Goal: Information Seeking & Learning: Learn about a topic

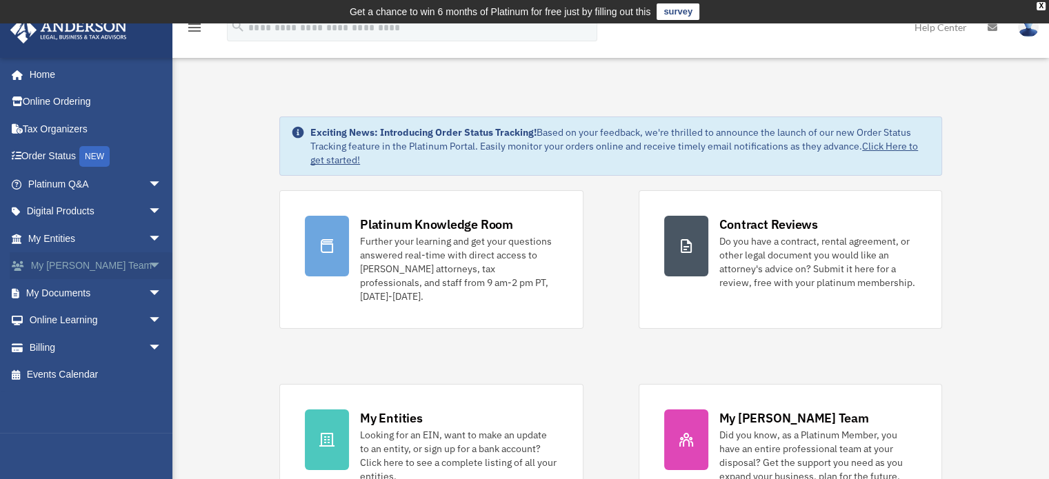
click at [148, 261] on span "arrow_drop_down" at bounding box center [162, 266] width 28 height 28
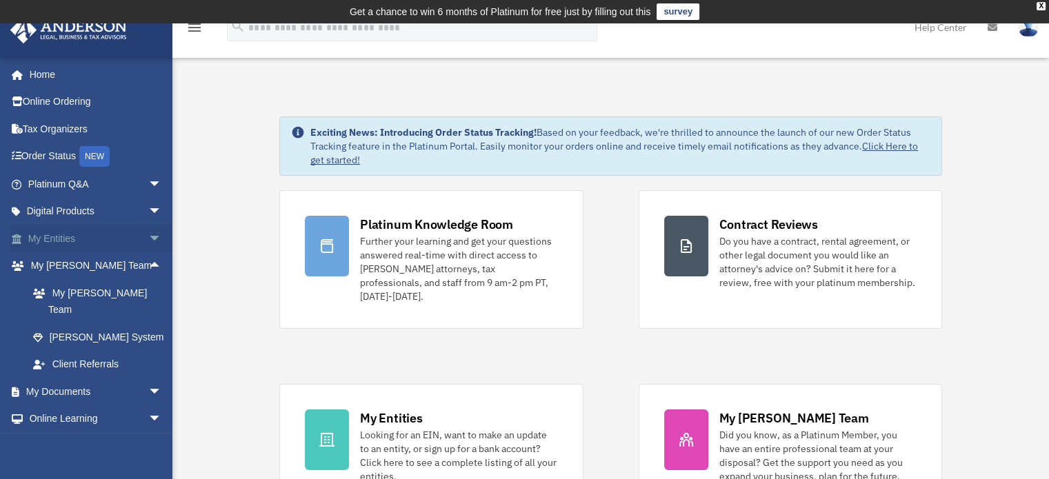
click at [148, 237] on span "arrow_drop_down" at bounding box center [162, 239] width 28 height 28
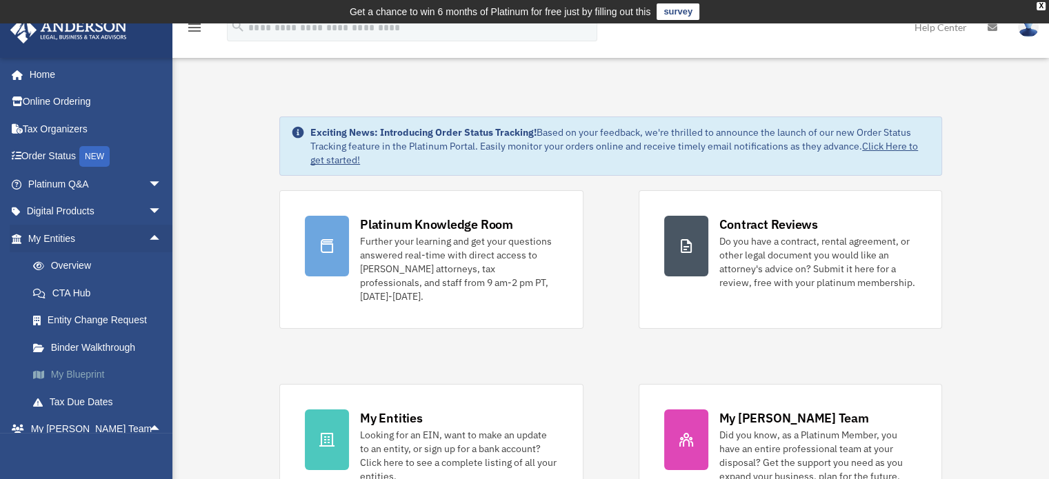
click at [66, 375] on link "My Blueprint" at bounding box center [100, 375] width 163 height 28
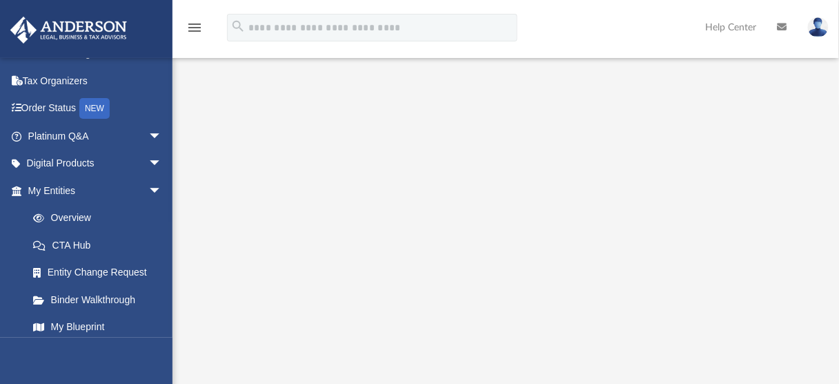
scroll to position [119, 0]
click at [152, 189] on span "arrow_drop_down" at bounding box center [162, 191] width 28 height 28
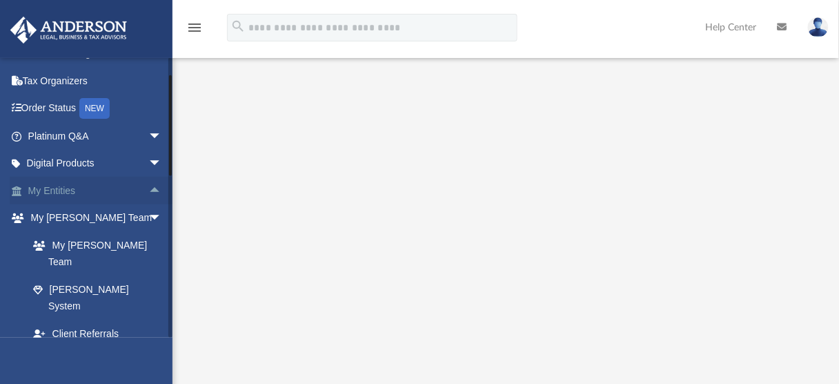
click at [62, 188] on link "My Entities arrow_drop_up" at bounding box center [96, 191] width 173 height 28
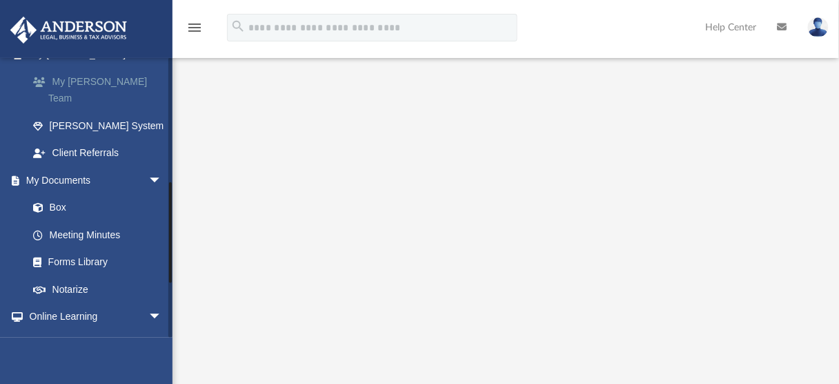
scroll to position [269, 0]
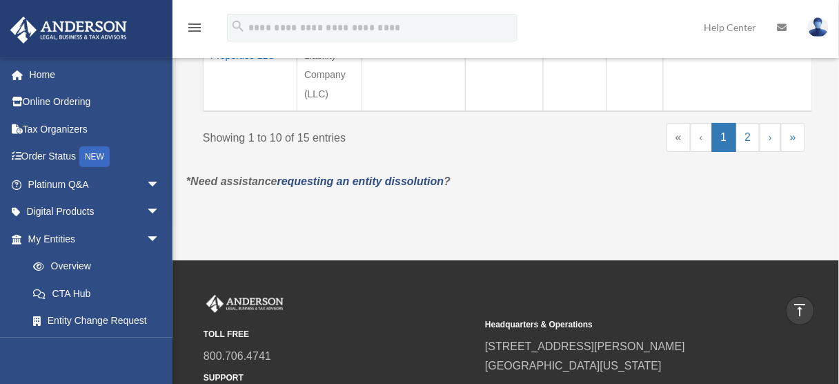
scroll to position [1214, 0]
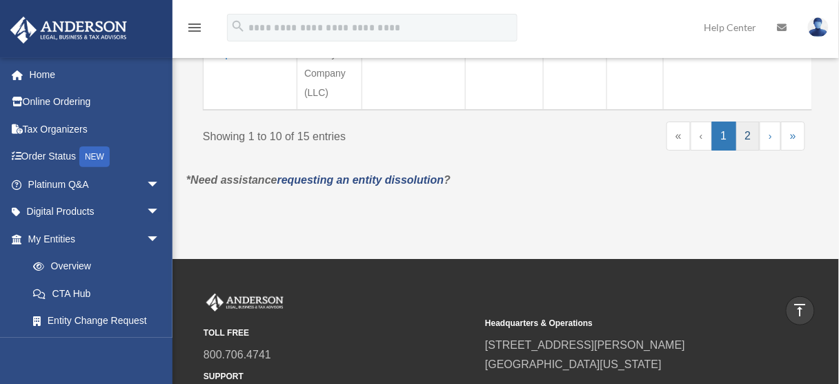
click at [750, 150] on link "2" at bounding box center [748, 135] width 24 height 29
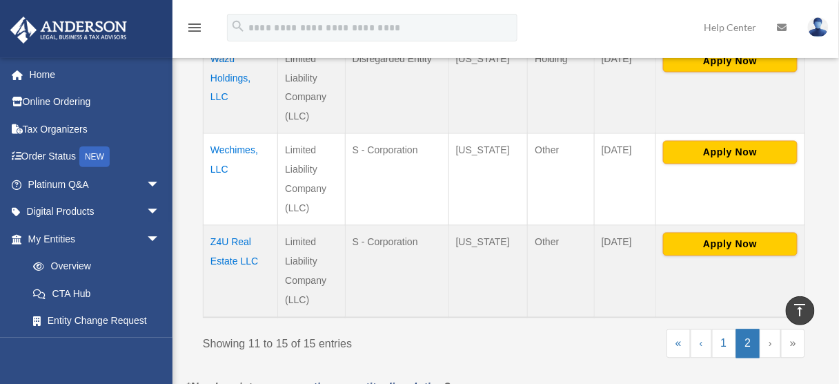
scroll to position [559, 0]
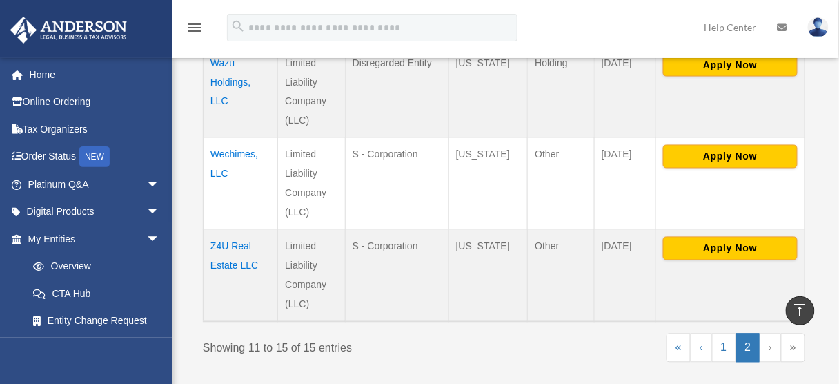
click at [219, 245] on td "Z4U Real Estate LLC" at bounding box center [240, 275] width 74 height 92
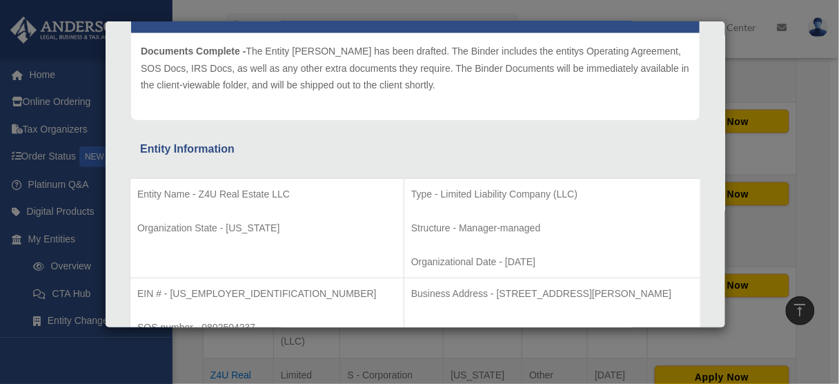
scroll to position [0, 0]
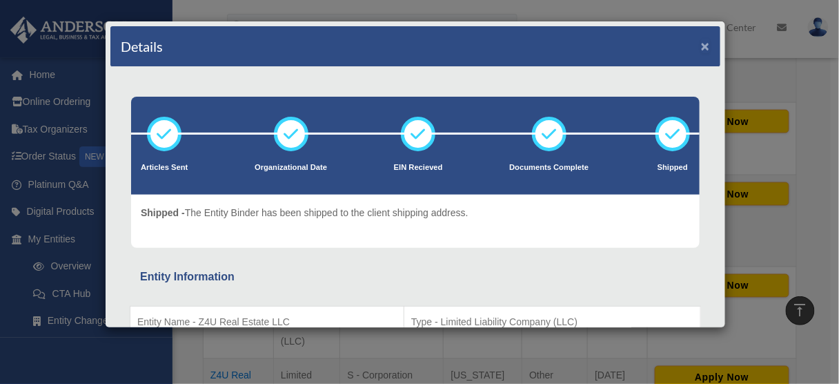
click at [701, 43] on button "×" at bounding box center [705, 46] width 9 height 14
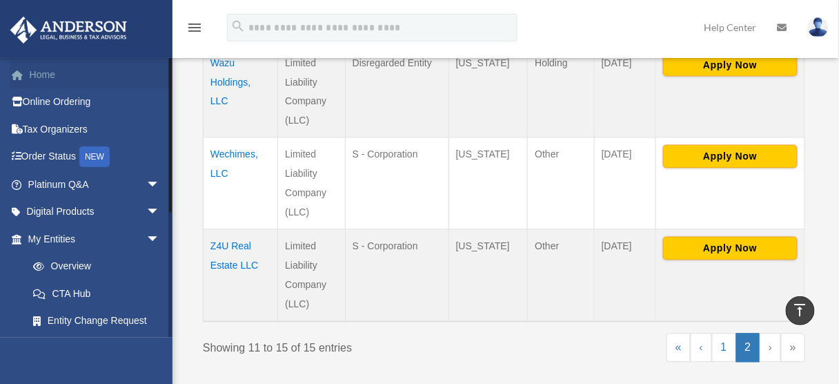
click at [43, 74] on link "Home" at bounding box center [95, 75] width 171 height 28
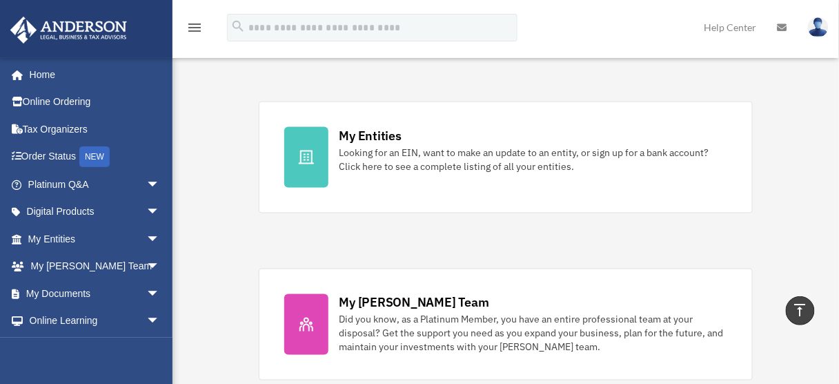
scroll to position [441, 0]
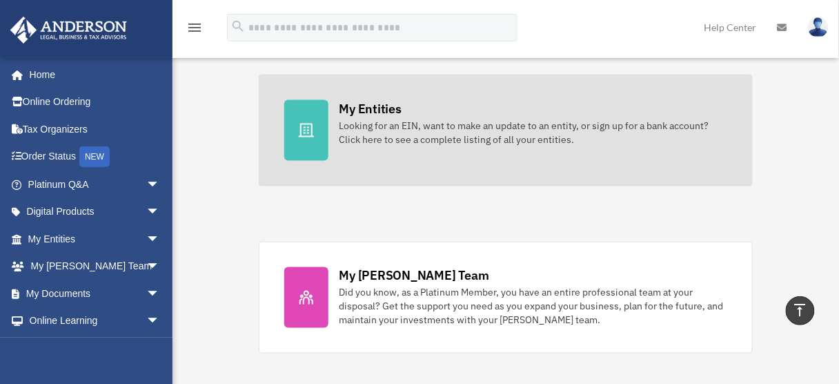
click at [361, 109] on div "My Entities" at bounding box center [370, 108] width 62 height 17
click at [312, 130] on icon at bounding box center [306, 130] width 17 height 17
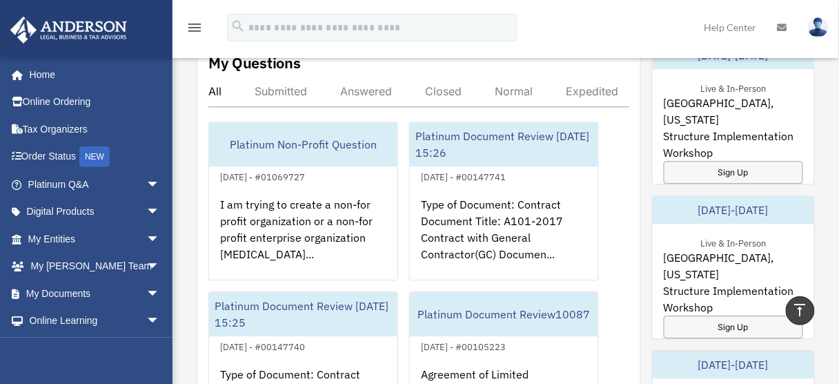
scroll to position [828, 0]
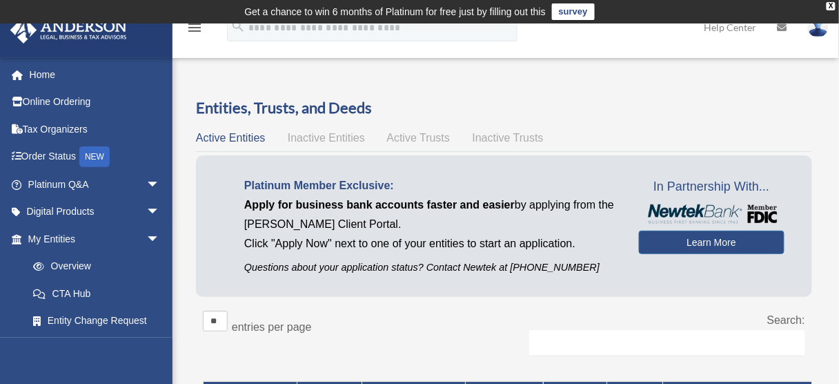
click at [816, 31] on img at bounding box center [818, 27] width 21 height 20
click at [659, 43] on div "menu search Site Menu add ya_nabee@yahoo.com My Profile Reset Password Logout H…" at bounding box center [419, 33] width 818 height 47
click at [45, 73] on link "Home" at bounding box center [95, 75] width 171 height 28
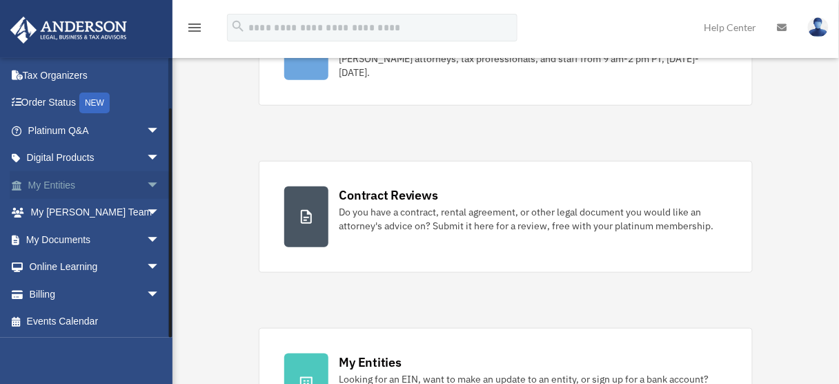
scroll to position [244, 0]
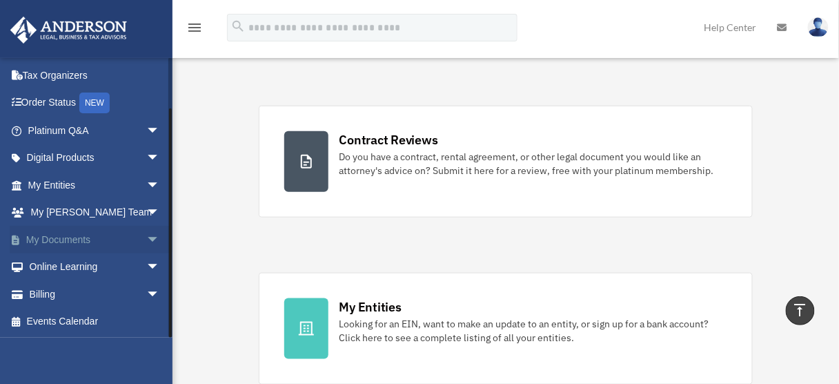
click at [52, 240] on link "My Documents arrow_drop_down" at bounding box center [95, 240] width 171 height 28
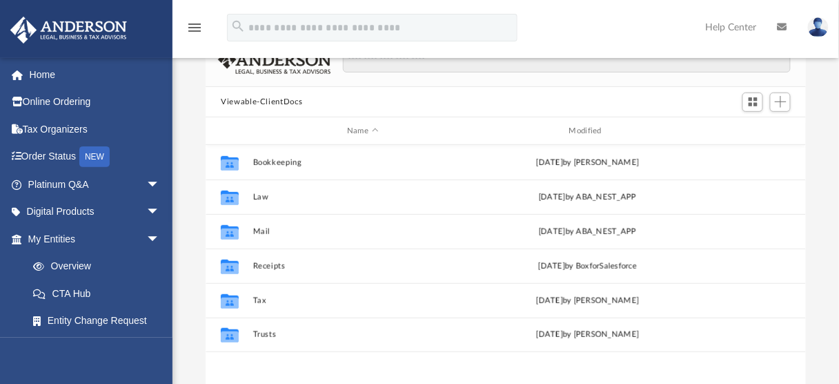
scroll to position [166, 0]
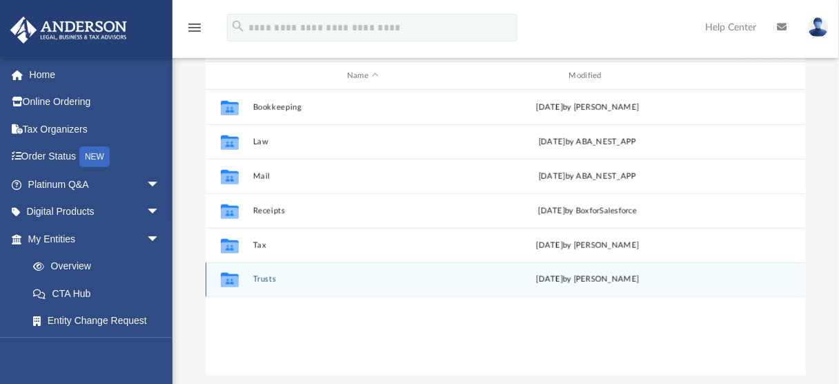
click at [255, 280] on button "Trusts" at bounding box center [362, 279] width 219 height 9
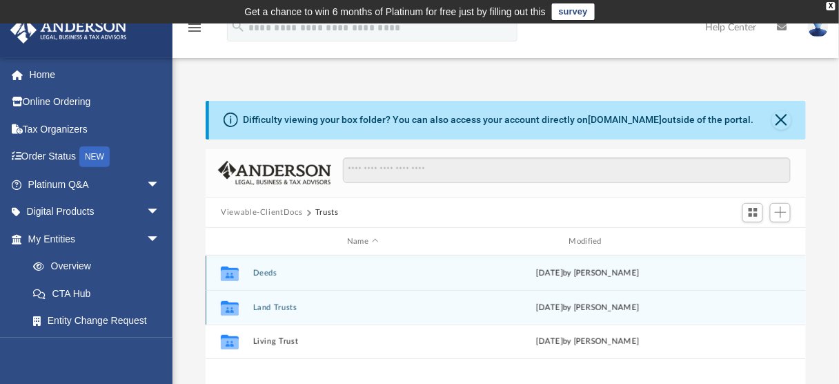
scroll to position [55, 0]
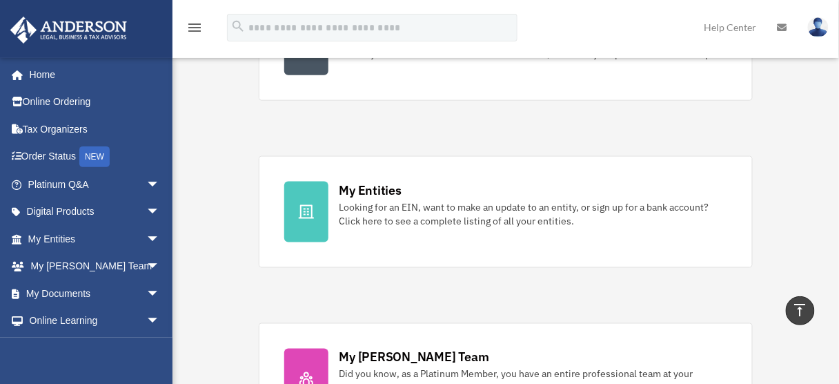
scroll to position [354, 0]
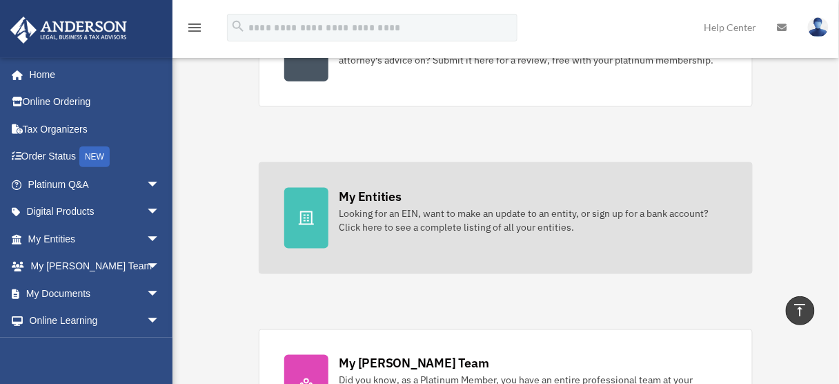
click at [365, 196] on div "My Entities" at bounding box center [370, 196] width 62 height 17
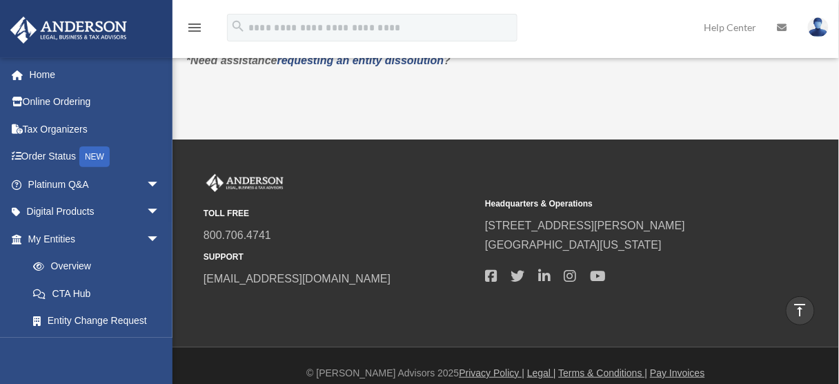
scroll to position [1379, 0]
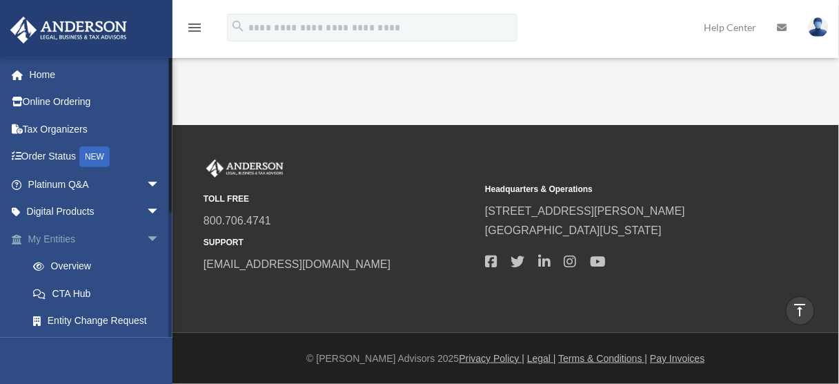
click at [49, 237] on link "My Entities arrow_drop_down" at bounding box center [95, 239] width 171 height 28
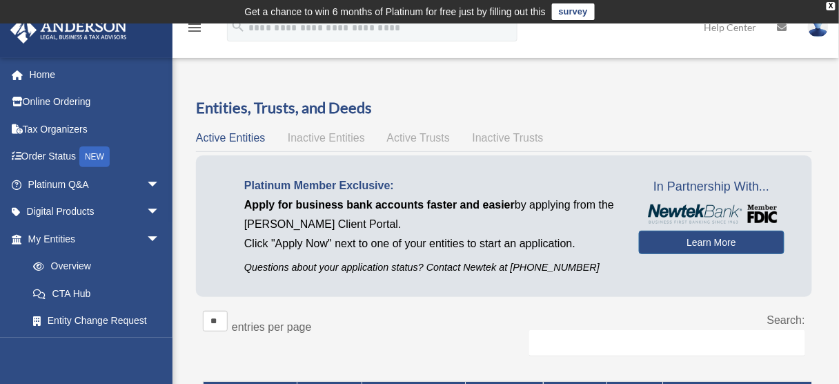
click at [198, 28] on icon "menu" at bounding box center [194, 27] width 17 height 17
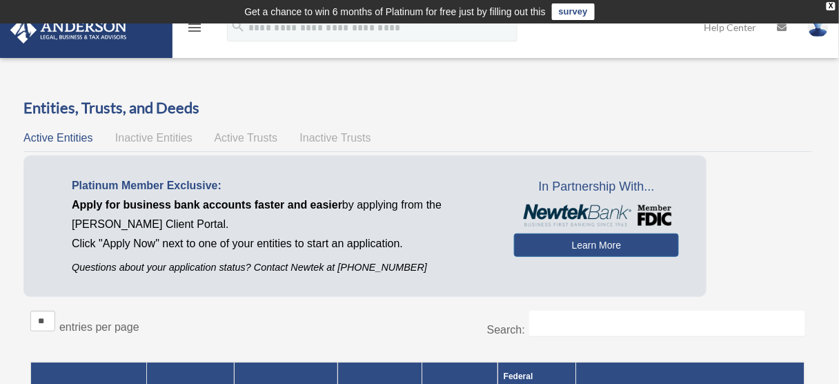
click at [190, 25] on icon "menu" at bounding box center [194, 27] width 17 height 17
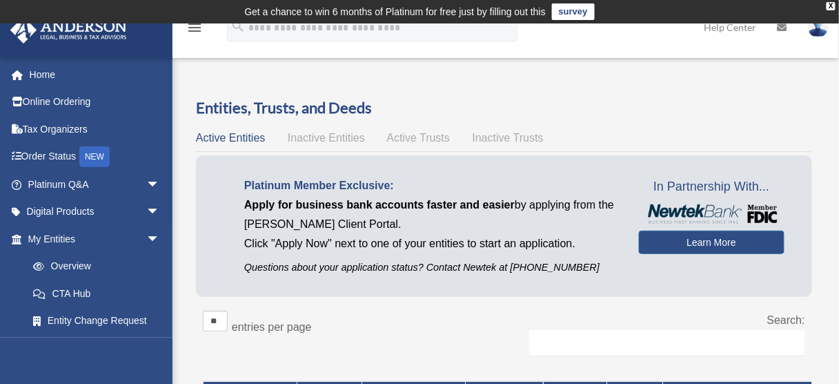
click at [190, 25] on icon "menu" at bounding box center [194, 27] width 17 height 17
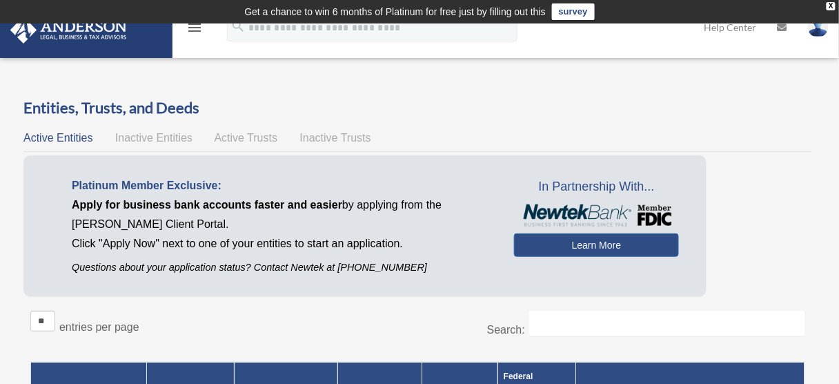
click at [193, 32] on icon "menu" at bounding box center [194, 27] width 17 height 17
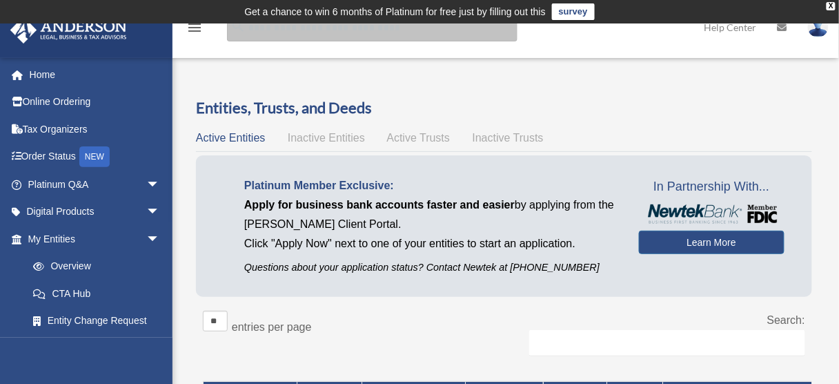
click at [301, 31] on input "search" at bounding box center [372, 28] width 290 height 28
type input "*"
type input "*********"
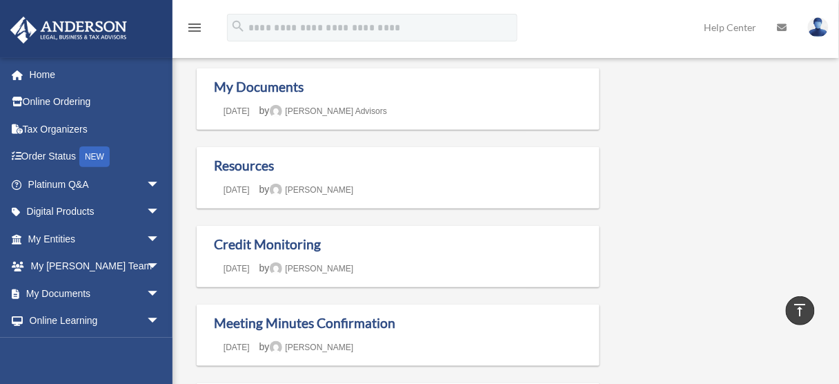
scroll to position [110, 0]
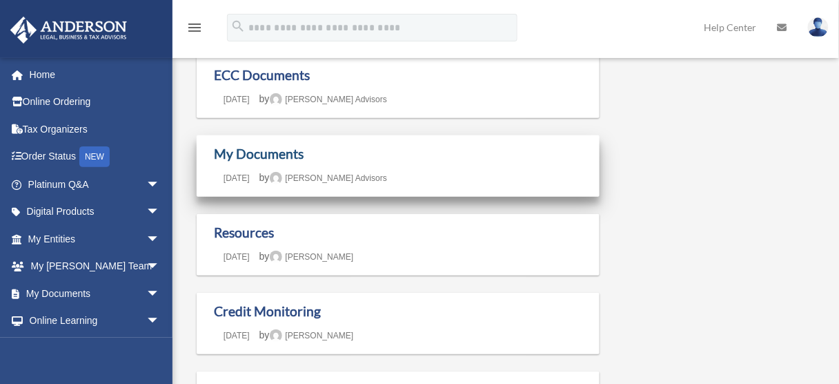
click at [248, 152] on link "My Documents" at bounding box center [259, 154] width 90 height 16
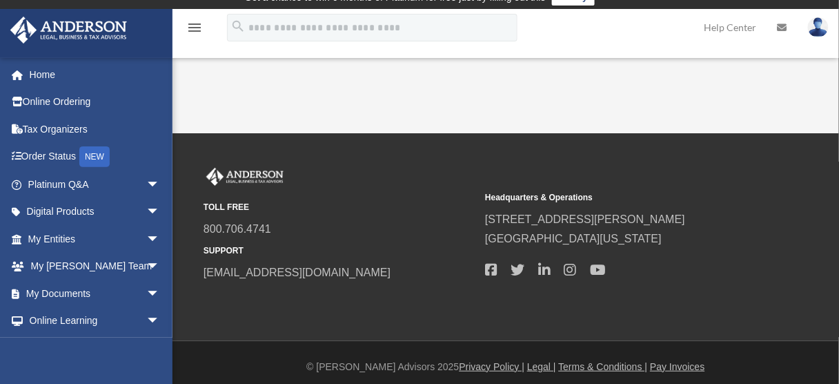
scroll to position [22, 0]
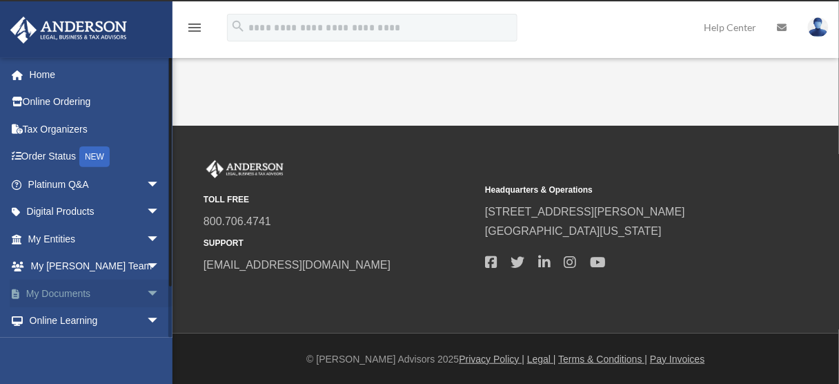
click at [50, 288] on link "My Documents arrow_drop_down" at bounding box center [95, 293] width 171 height 28
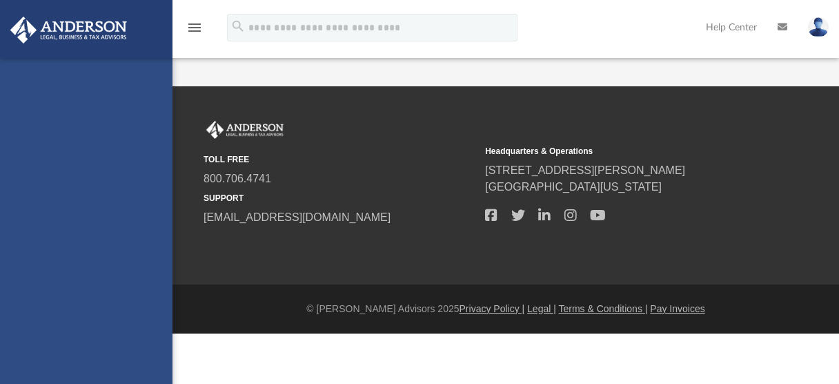
click at [142, 293] on div "ya_nabee@yahoo.com Sign Out ya_nabee@yahoo.com Home Online Ordering Tax Organiz…" at bounding box center [86, 250] width 172 height 384
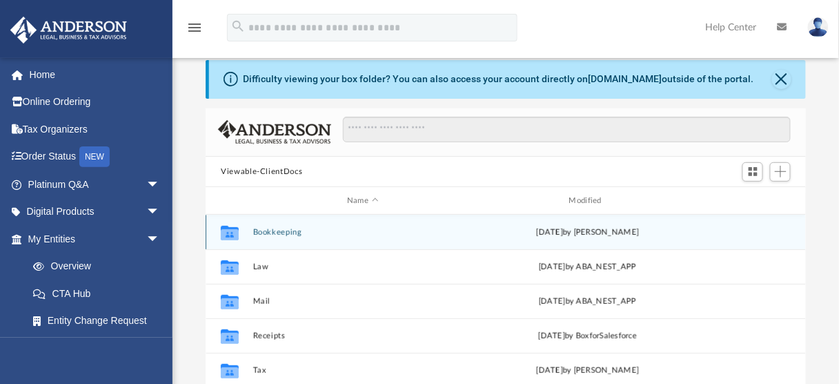
scroll to position [110, 0]
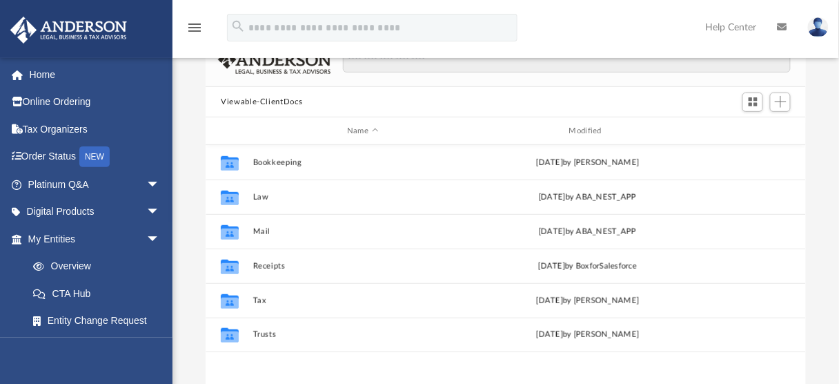
click at [257, 97] on button "Viewable-ClientDocs" at bounding box center [261, 102] width 81 height 12
click at [255, 103] on button "Viewable-ClientDocs" at bounding box center [261, 102] width 81 height 12
click at [246, 99] on button "Viewable-ClientDocs" at bounding box center [261, 102] width 81 height 12
click at [778, 99] on span "Add" at bounding box center [781, 102] width 12 height 12
click at [751, 100] on span "Switch to Grid View" at bounding box center [753, 102] width 12 height 12
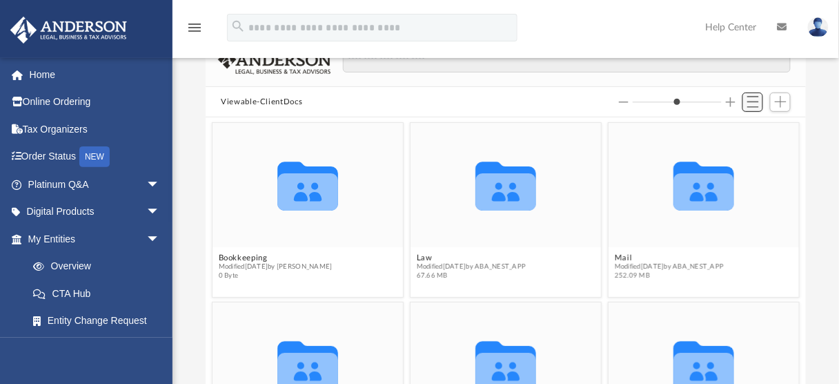
scroll to position [305, 592]
click at [751, 100] on span "Switch to List View" at bounding box center [753, 102] width 12 height 12
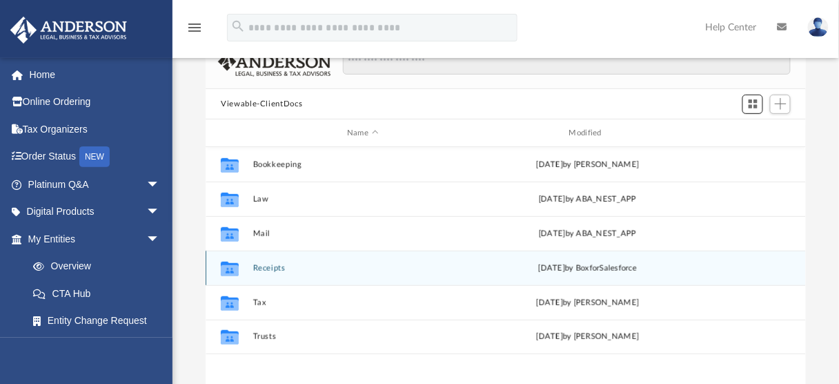
scroll to position [110, 0]
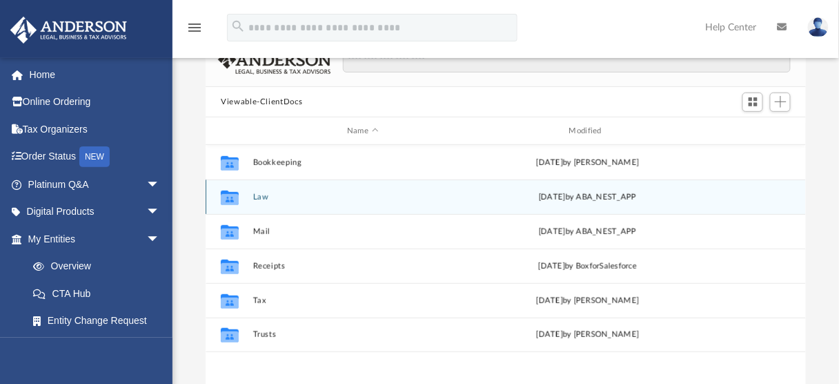
click at [251, 191] on div "Collaborated Folder Law Tue Aug 20 2024 by ABA_NEST_APP" at bounding box center [506, 196] width 600 height 34
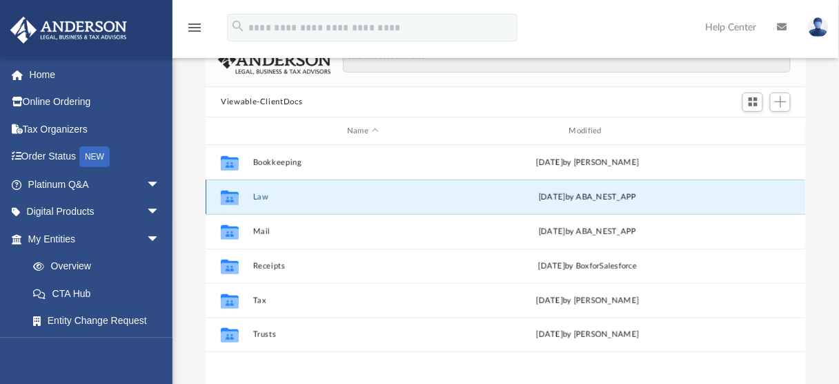
click at [237, 196] on icon "grid" at bounding box center [230, 199] width 18 height 11
click at [257, 193] on button "Law" at bounding box center [362, 196] width 219 height 9
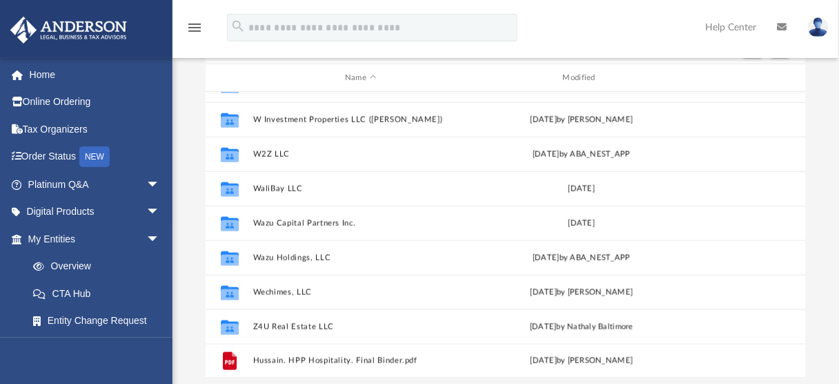
scroll to position [276, 0]
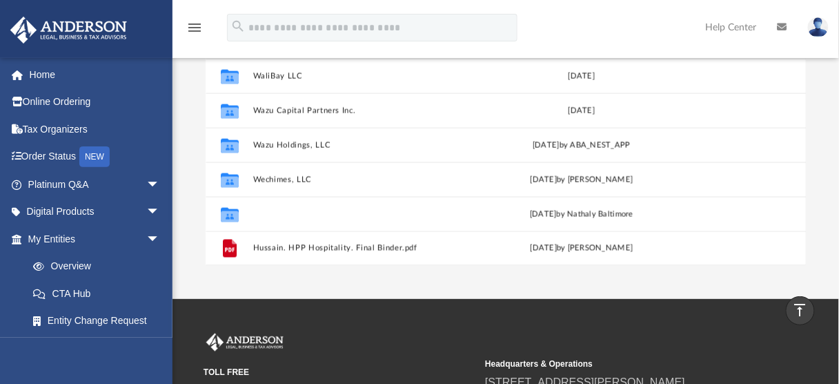
click at [263, 210] on div "Collaborated Folder Terrell Capital Ventures, LLC Thu Feb 8 2024 by Seth Blomqu…" at bounding box center [506, 122] width 600 height 286
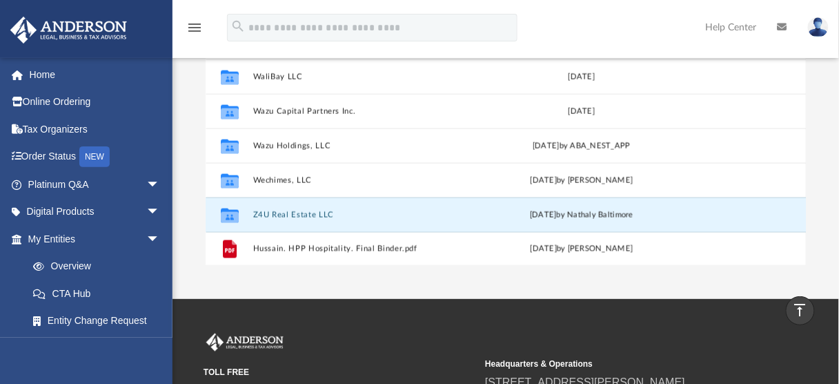
click at [263, 210] on button "Z4U Real Estate LLC" at bounding box center [360, 214] width 215 height 9
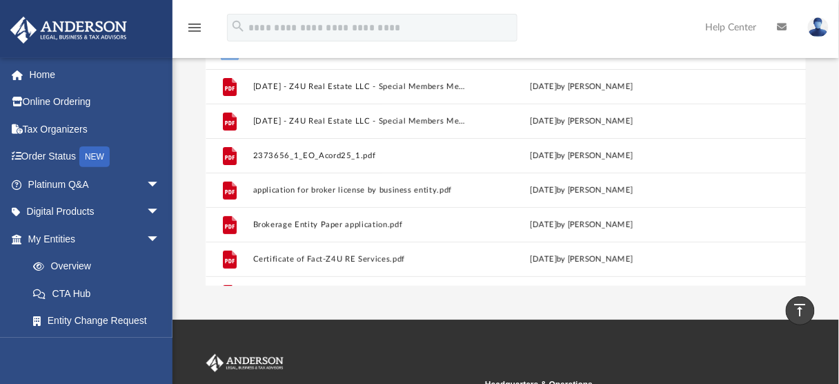
scroll to position [145, 0]
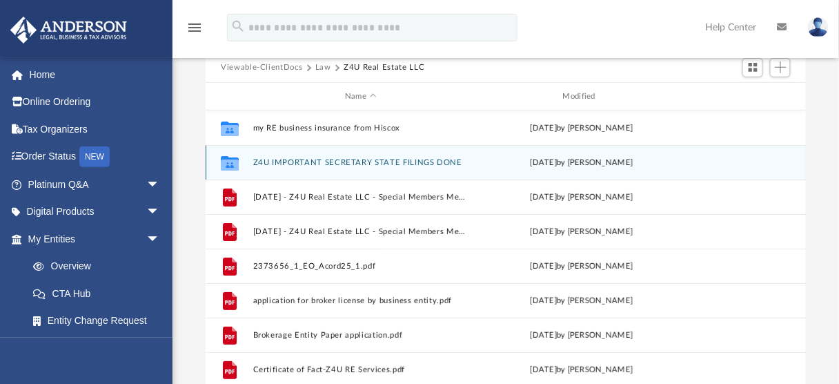
click at [361, 160] on button "Z4U IMPORTANT SECRETARY STATE FILINGS DONE" at bounding box center [360, 162] width 215 height 9
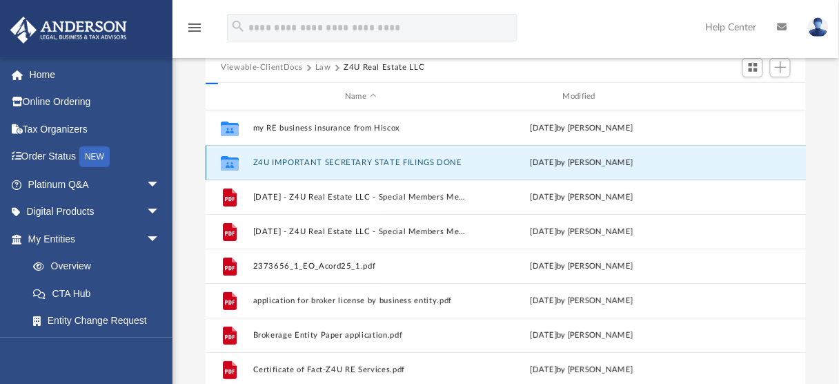
click at [361, 160] on button "Z4U IMPORTANT SECRETARY STATE FILINGS DONE" at bounding box center [360, 162] width 215 height 9
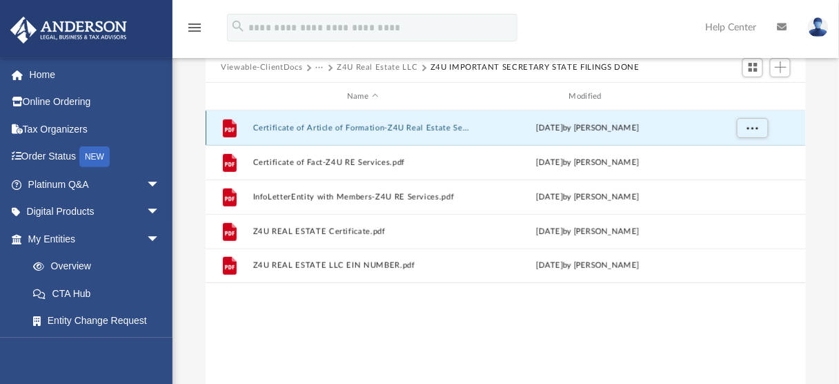
click at [355, 126] on button "Certificate of Article of Formation-Z4U Real Estate Services.pdf" at bounding box center [362, 127] width 219 height 9
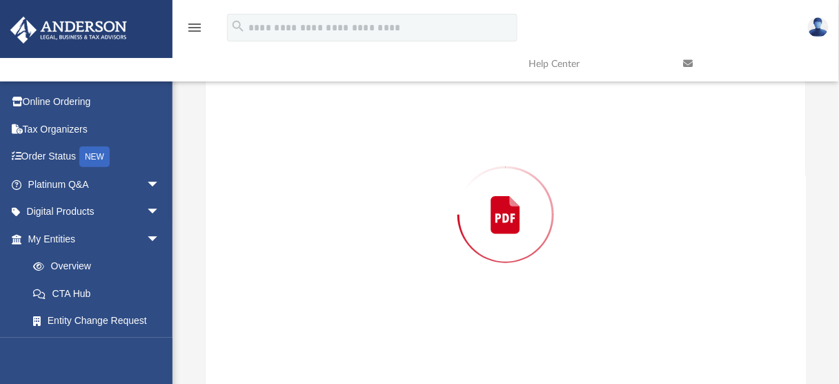
click at [355, 126] on div "Preview" at bounding box center [505, 215] width 599 height 356
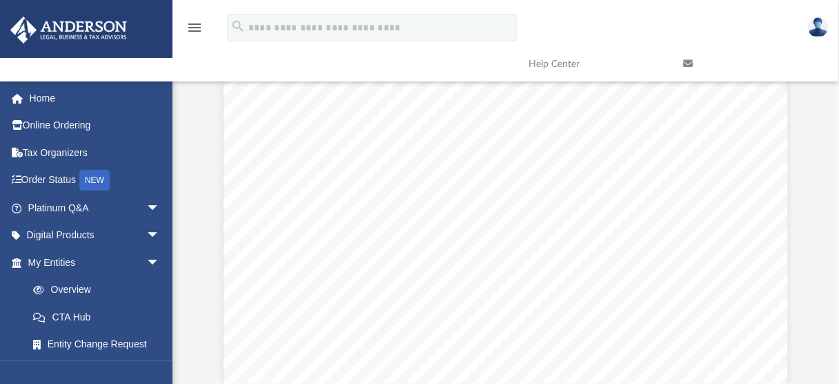
scroll to position [0, 0]
